Goal: Information Seeking & Learning: Learn about a topic

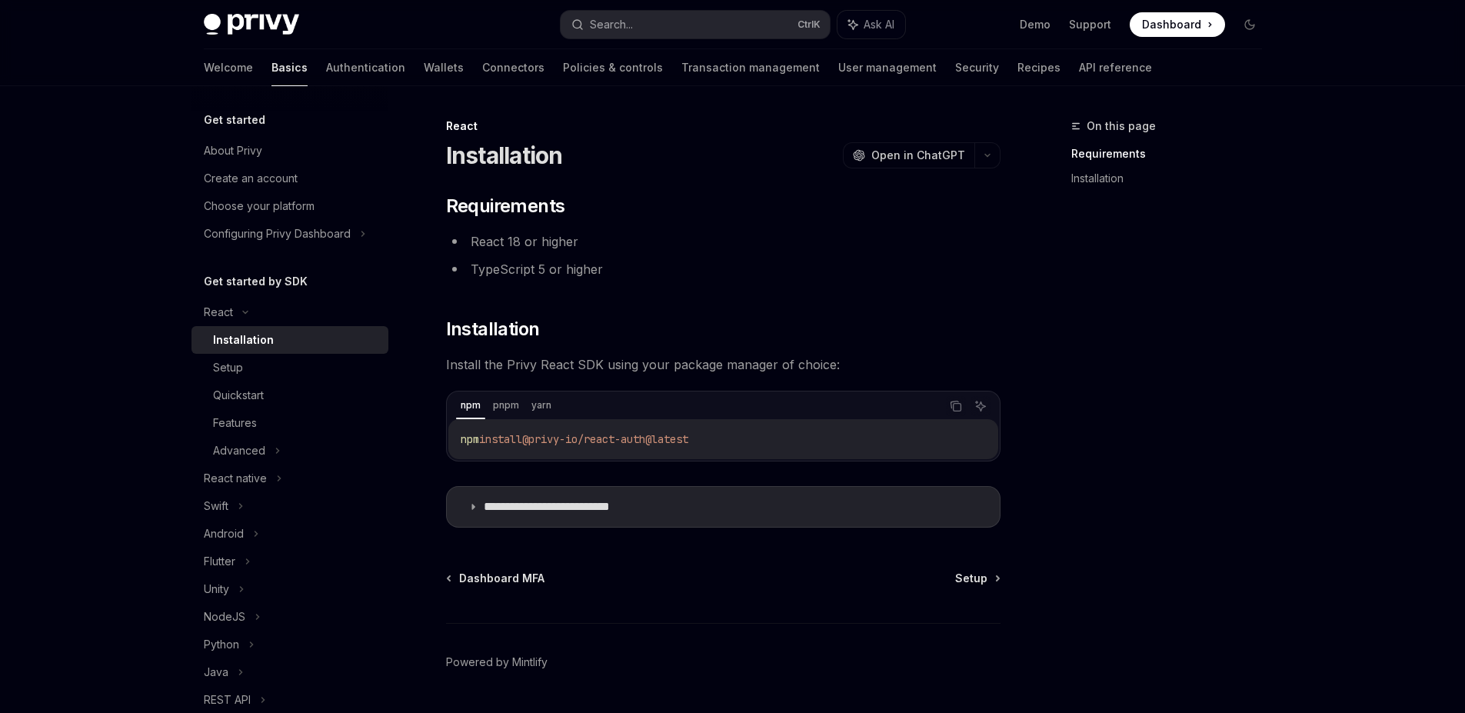
scroll to position [43, 0]
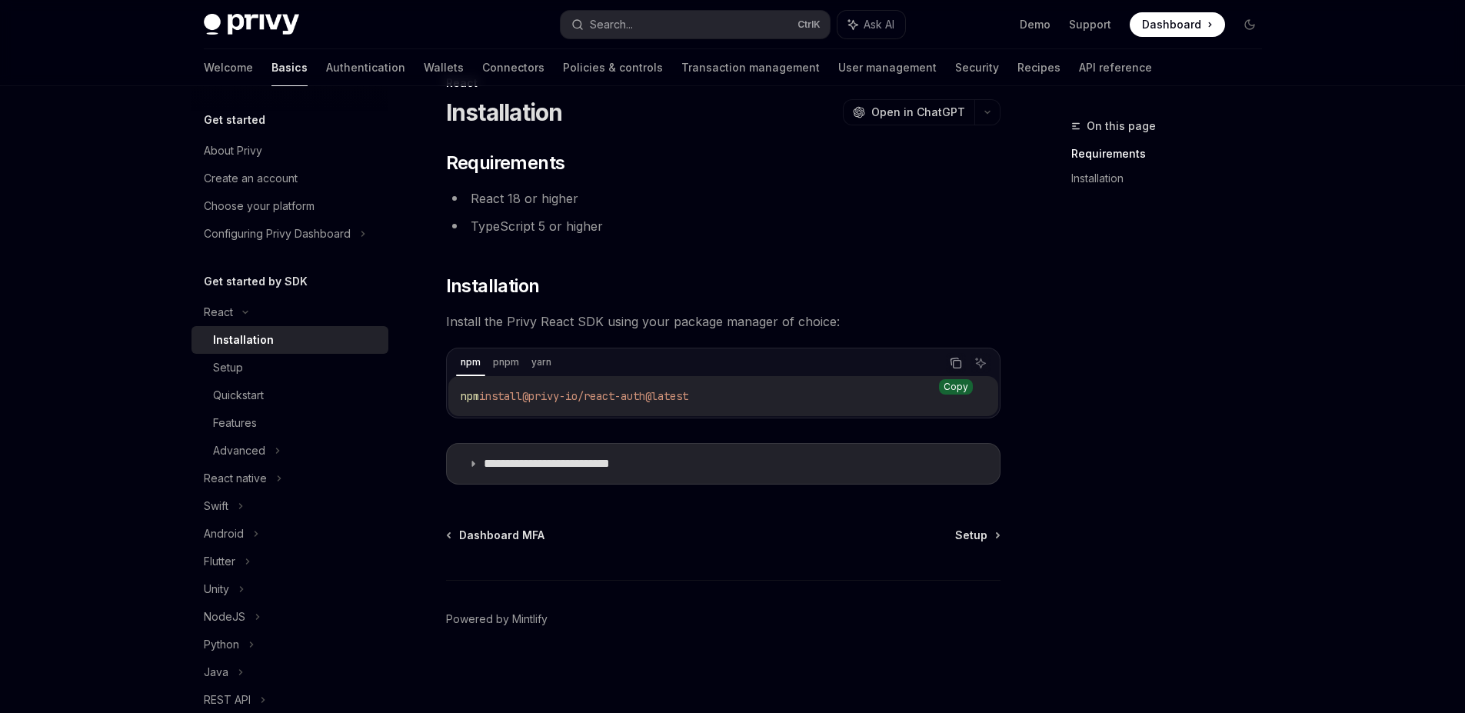
click at [957, 364] on icon "Copy the contents from the code block" at bounding box center [956, 363] width 12 height 12
click at [977, 535] on span "Setup" at bounding box center [971, 535] width 32 height 15
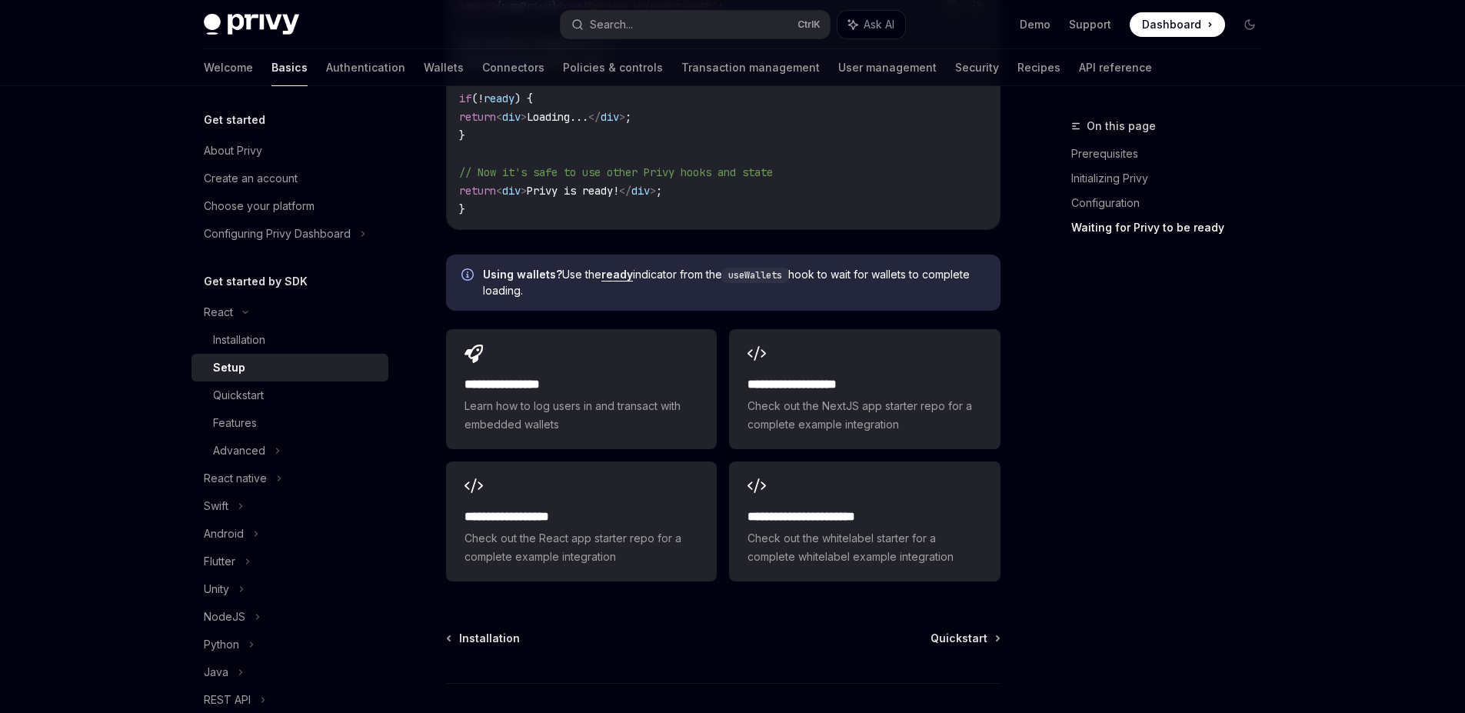
scroll to position [1848, 0]
click at [948, 629] on span "Quickstart" at bounding box center [958, 636] width 57 height 15
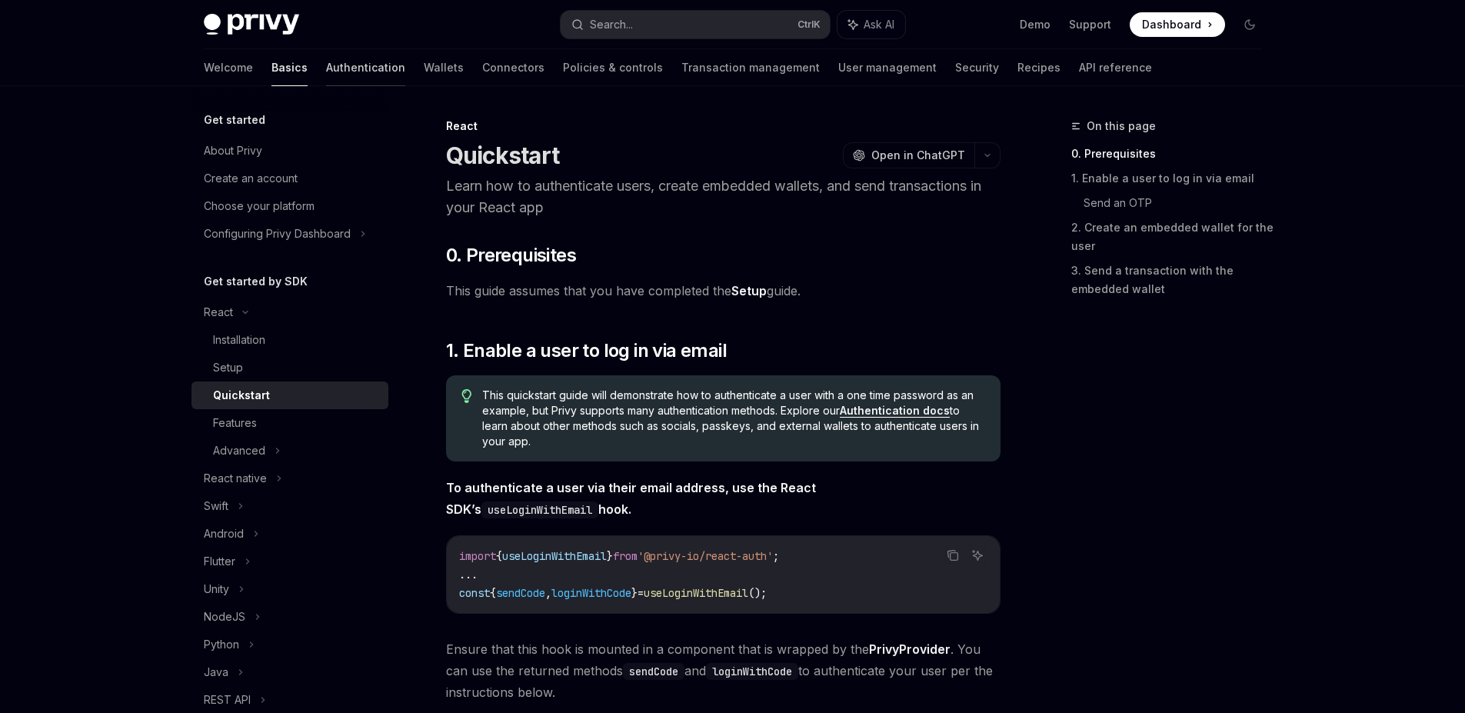
click at [326, 74] on link "Authentication" at bounding box center [365, 67] width 79 height 37
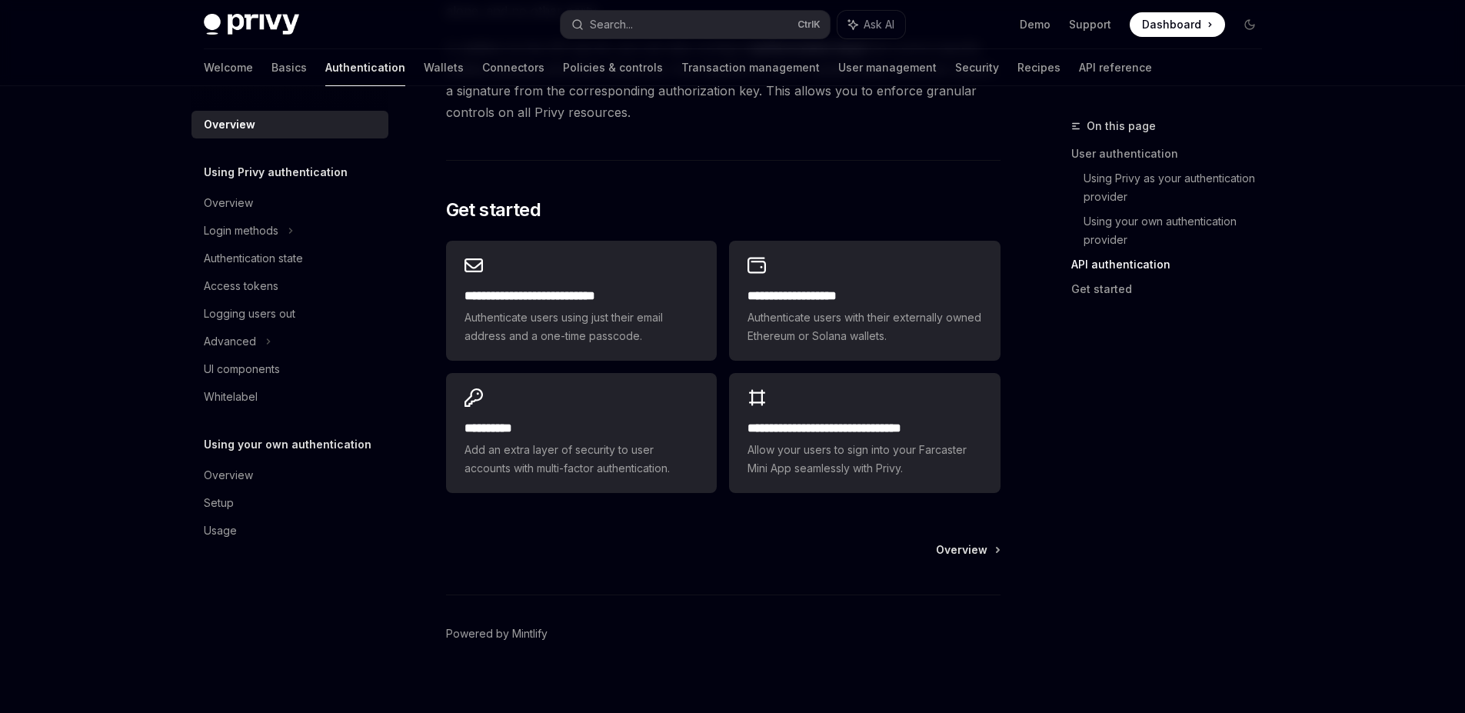
scroll to position [1217, 0]
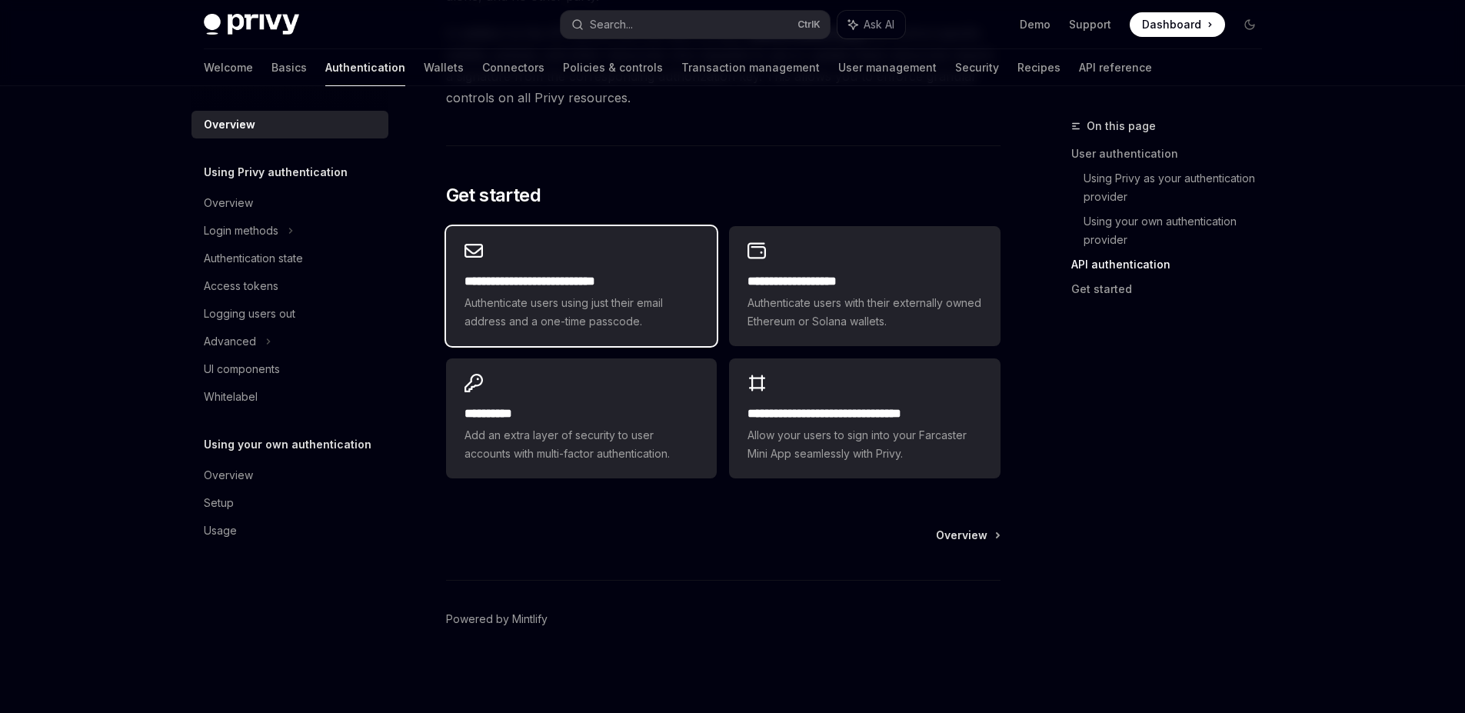
click at [634, 277] on h2 "**********" at bounding box center [581, 281] width 234 height 18
type textarea "*"
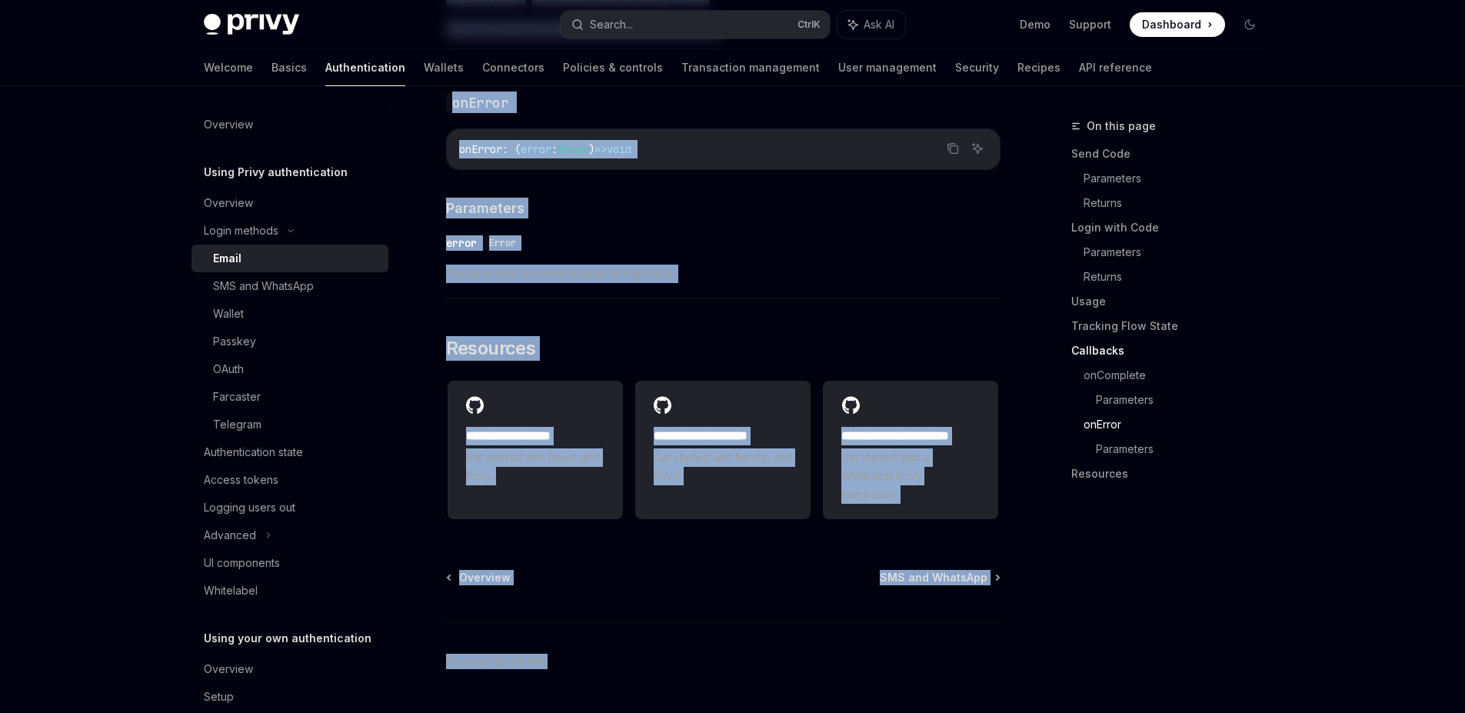
scroll to position [3049, 0]
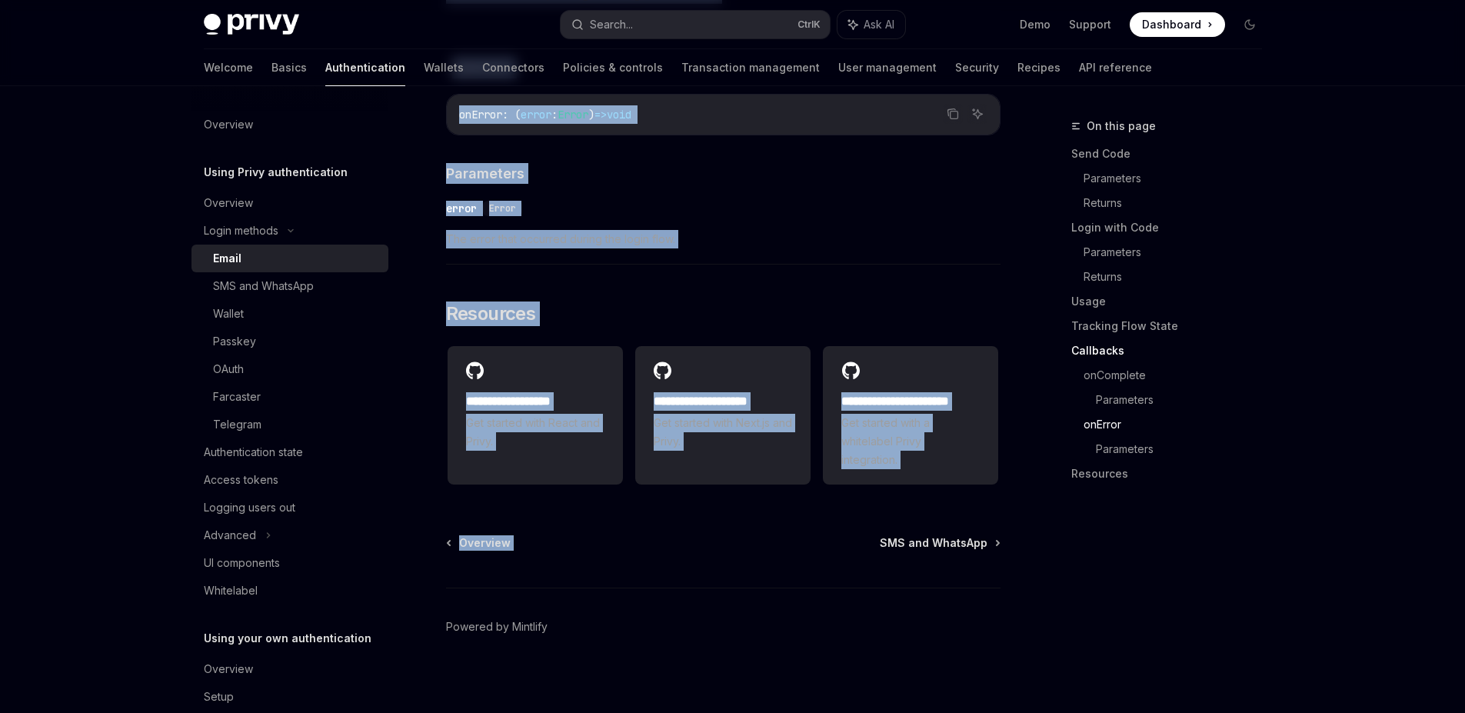
drag, startPoint x: 434, startPoint y: 143, endPoint x: 897, endPoint y: 491, distance: 578.3
copy div "Lorem IpsuMD Sita co AdipISC ElitSE Doei te InciDID Utlab etdolor magna al enim…"
